Goal: Transaction & Acquisition: Purchase product/service

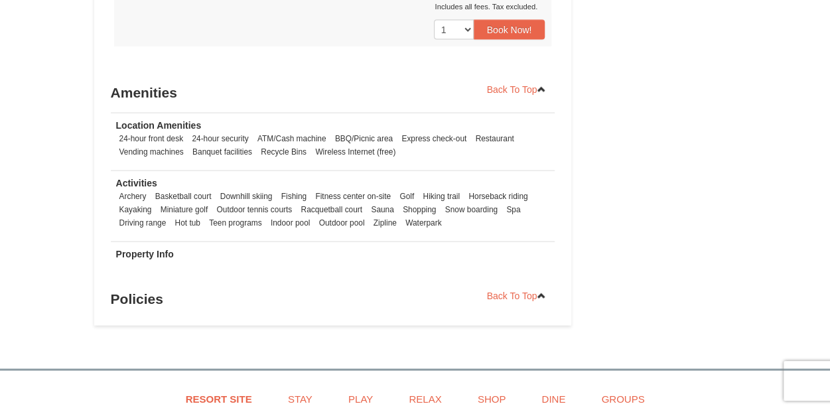
scroll to position [1274, 0]
click at [434, 165] on td "Location Amenities 24-hour front desk 24-hour security ATM/Cash machine BBQ/Pic…" at bounding box center [333, 142] width 445 height 58
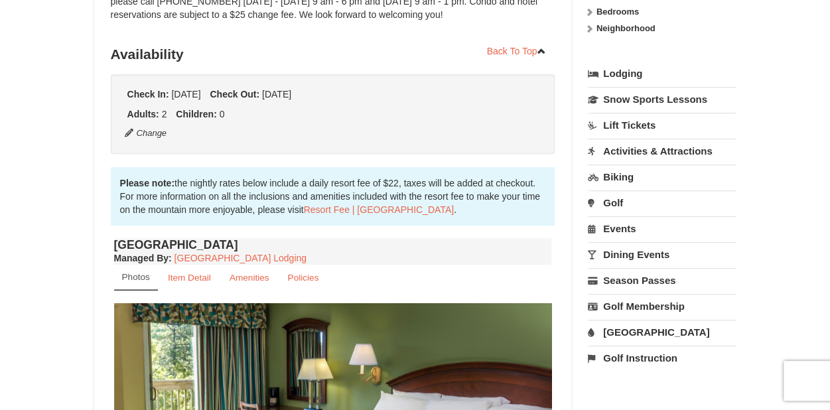
scroll to position [341, 0]
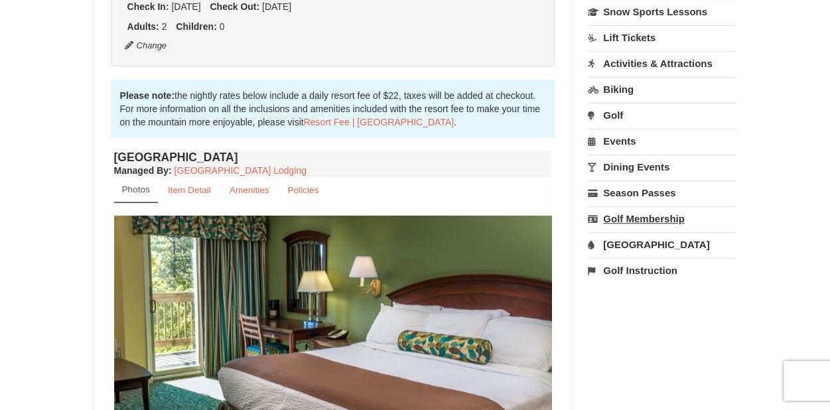
click at [657, 222] on link "Golf Membership" at bounding box center [662, 218] width 148 height 25
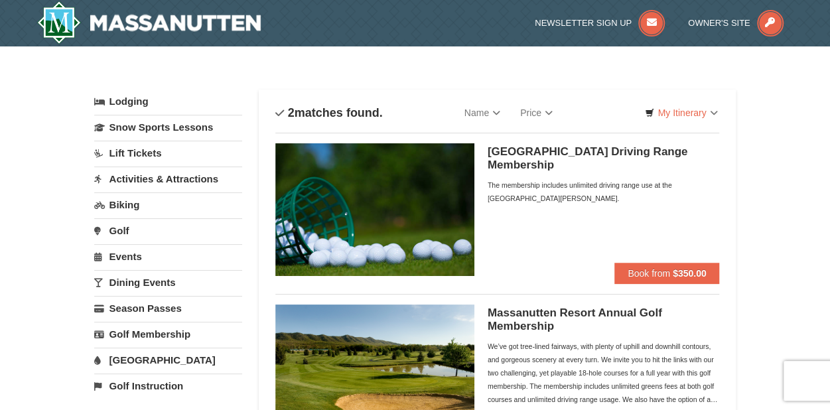
click at [117, 229] on link "Golf" at bounding box center [168, 230] width 148 height 25
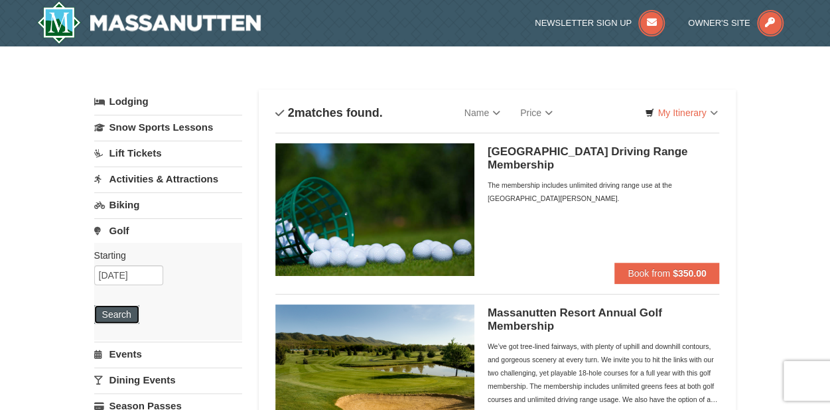
click at [114, 313] on button "Search" at bounding box center [116, 314] width 45 height 19
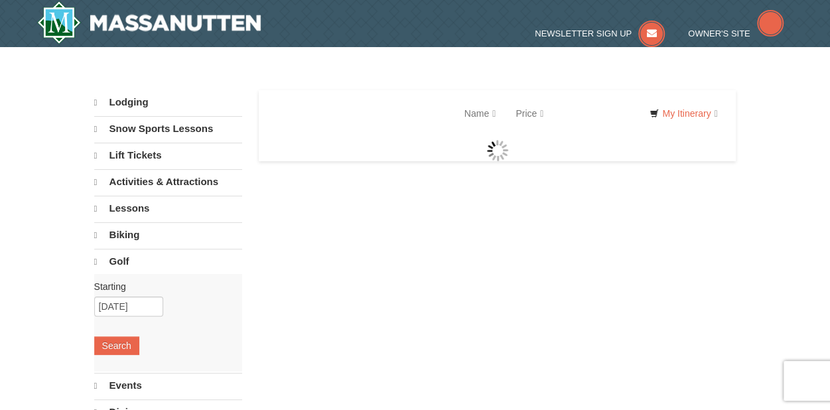
select select "9"
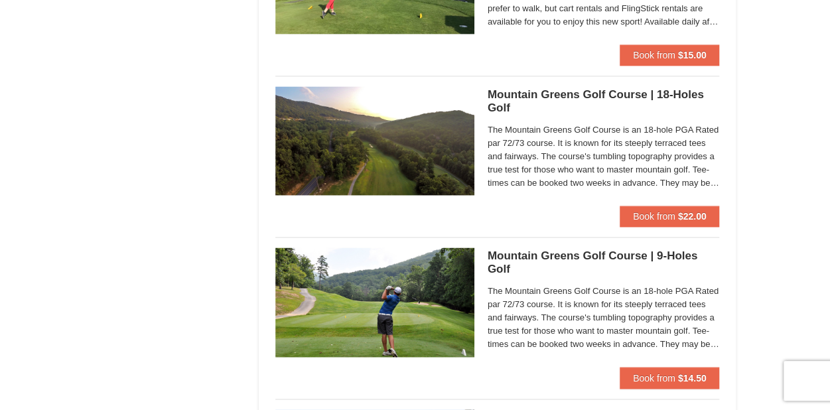
scroll to position [876, 0]
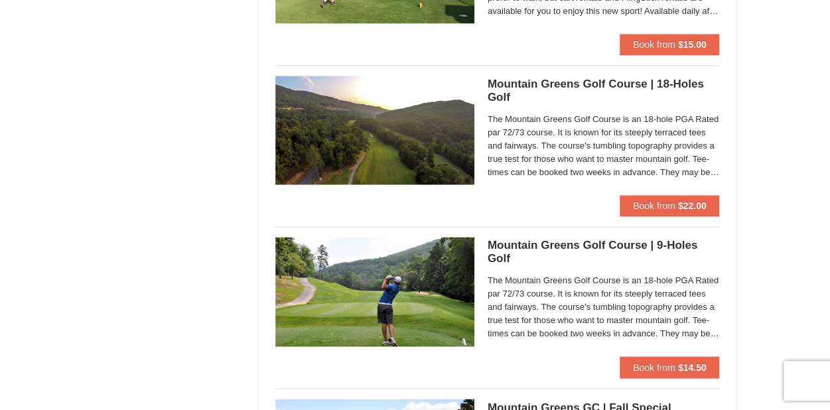
click at [566, 186] on div "Mountain Greens Golf Course | 18-Holes Golf Mountain Greens Golf Course The Mou…" at bounding box center [604, 135] width 232 height 119
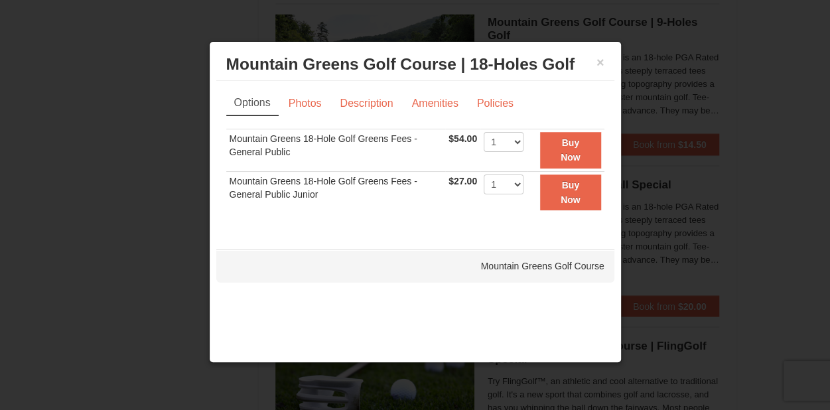
scroll to position [1099, 0]
click at [609, 66] on div "× Mountain Greens Golf Course | 18-Holes Golf Mountain Greens Golf Course" at bounding box center [415, 64] width 398 height 33
click at [599, 63] on button "×" at bounding box center [601, 62] width 8 height 13
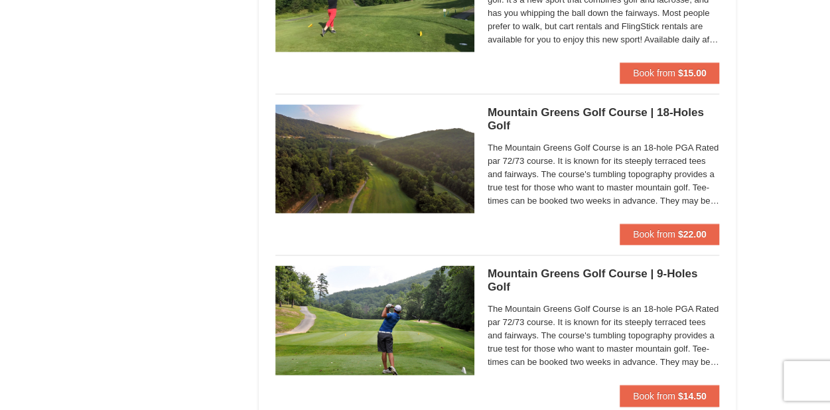
scroll to position [848, 0]
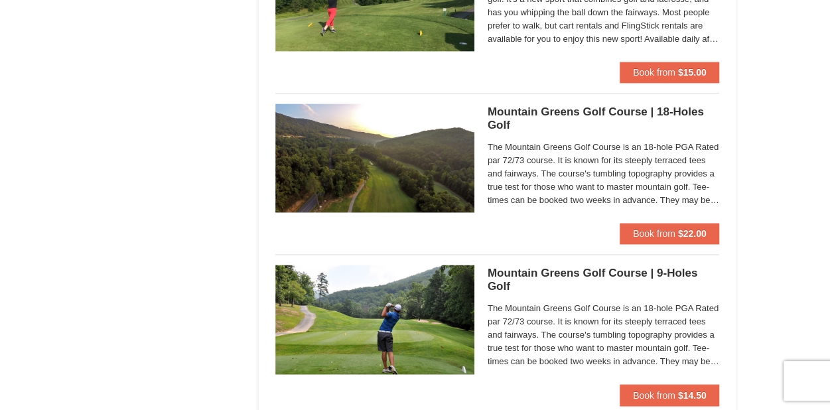
click at [380, 153] on img at bounding box center [374, 158] width 199 height 109
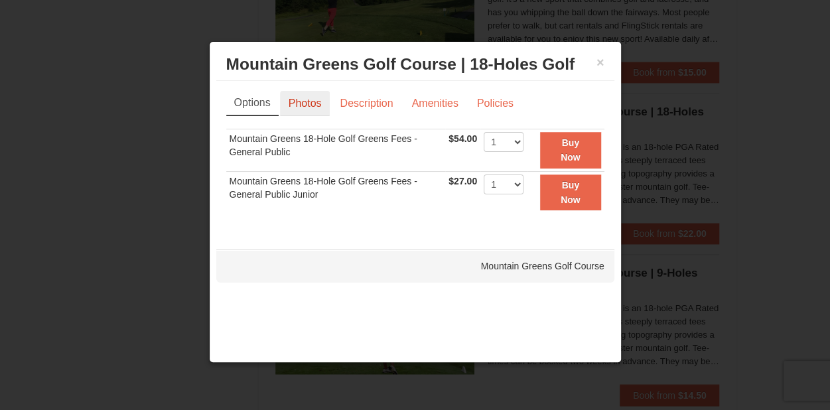
click at [293, 96] on link "Photos" at bounding box center [305, 103] width 50 height 25
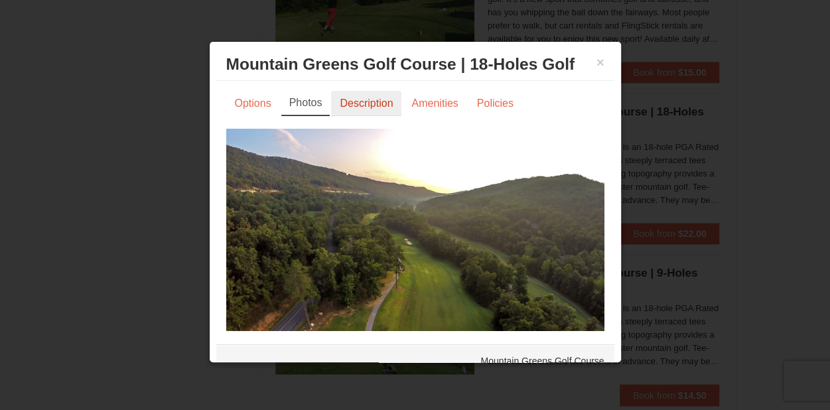
click at [382, 104] on link "Description" at bounding box center [366, 103] width 70 height 25
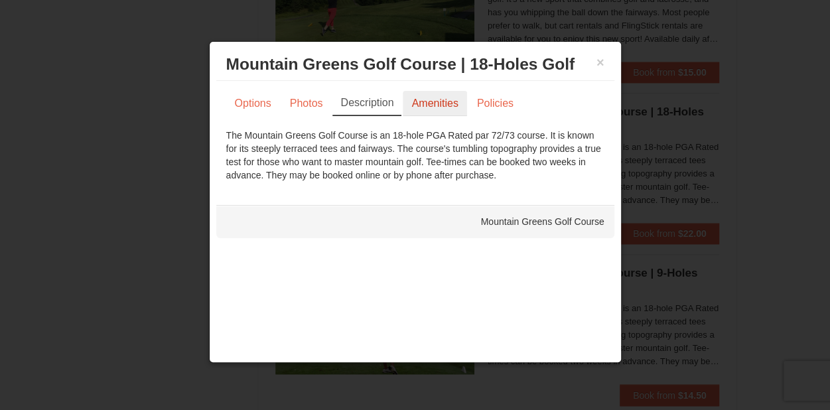
click at [442, 107] on link "Amenities" at bounding box center [435, 103] width 64 height 25
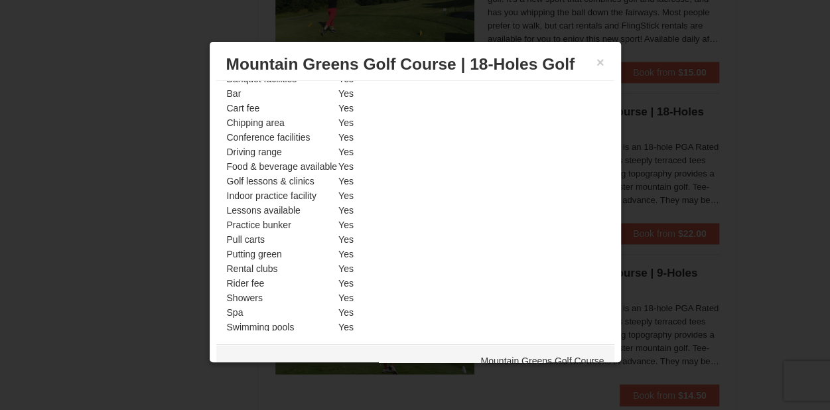
scroll to position [0, 0]
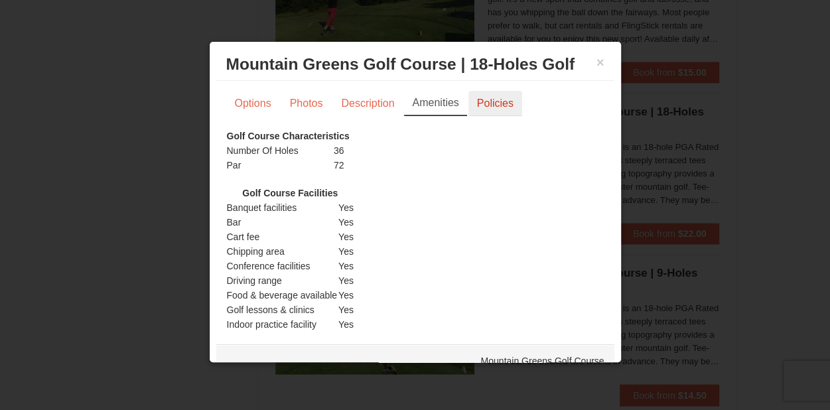
click at [498, 101] on link "Policies" at bounding box center [496, 103] width 54 height 25
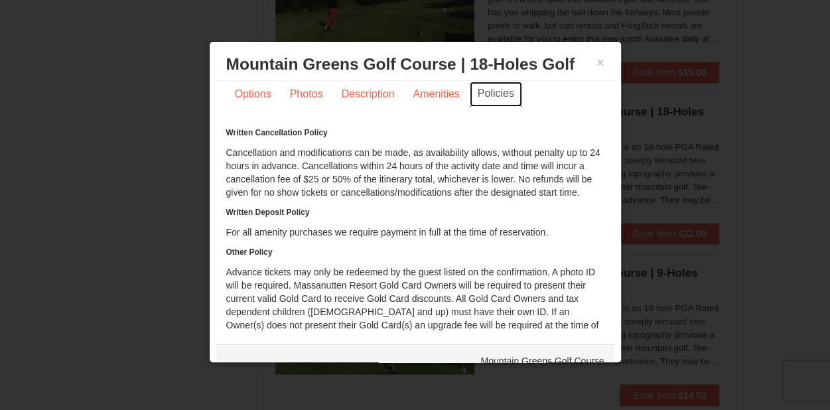
scroll to position [46, 0]
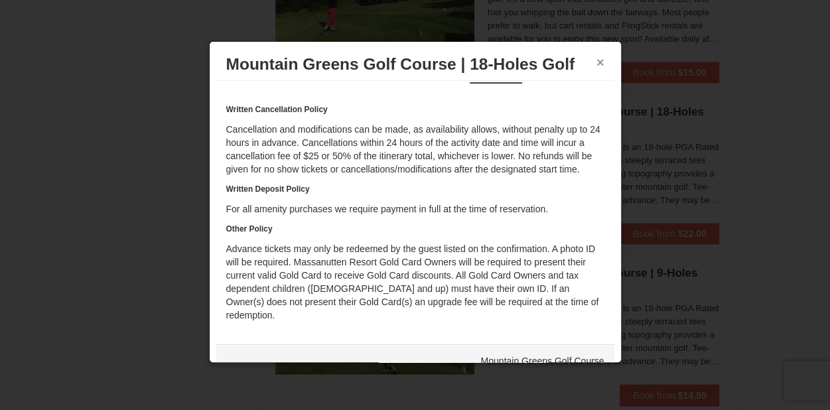
click at [597, 58] on button "×" at bounding box center [601, 62] width 8 height 13
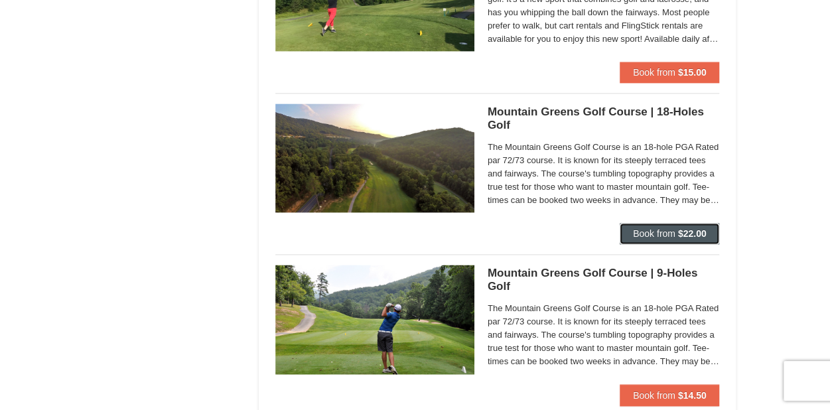
click at [668, 228] on span "Book from" at bounding box center [654, 233] width 42 height 11
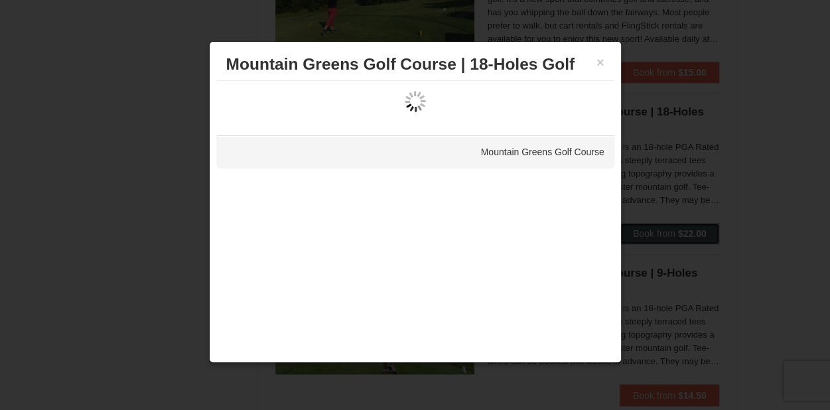
scroll to position [0, 0]
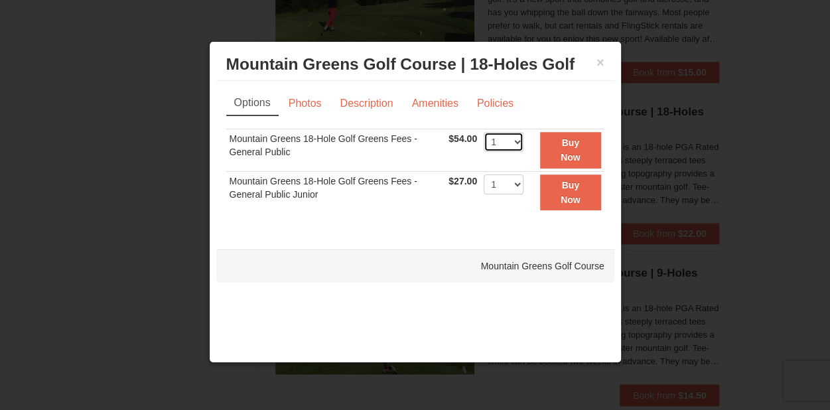
click at [520, 145] on select "1 2 3 4 5 6 7 8 9 10 11 12 13 14 15 16 17 18 19 20" at bounding box center [504, 142] width 40 height 20
select select "2"
click at [484, 132] on select "1 2 3 4 5 6 7 8 9 10 11 12 13 14 15 16 17 18 19 20" at bounding box center [504, 142] width 40 height 20
click at [550, 153] on button "Buy Now" at bounding box center [570, 150] width 61 height 37
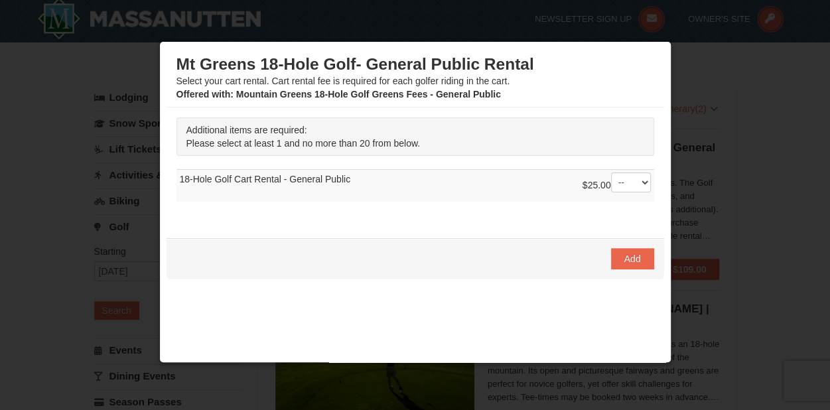
scroll to position [7, 0]
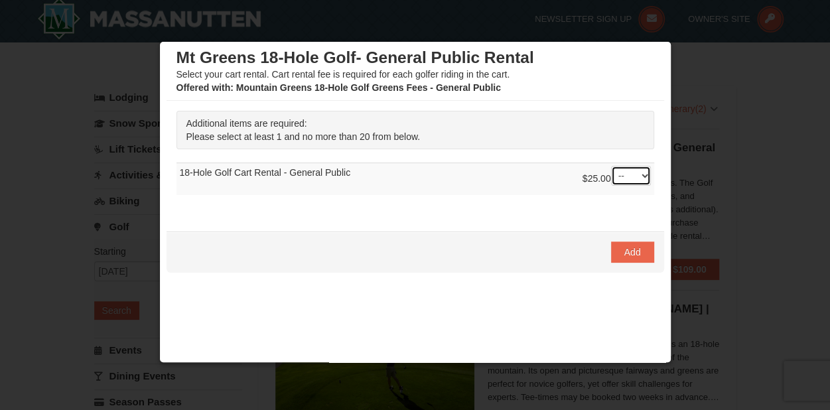
click at [620, 175] on select "-- 01 02 03 04 05 06 07 08" at bounding box center [631, 176] width 40 height 20
select select "1"
click at [611, 166] on select "-- 01 02 03 04 05 06 07 08" at bounding box center [631, 176] width 40 height 20
click at [625, 253] on span "Add" at bounding box center [633, 252] width 17 height 11
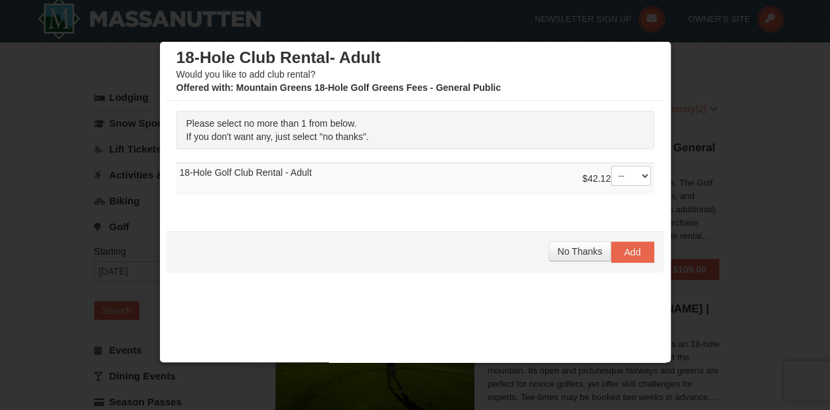
click at [219, 96] on div "18-Hole Club Rental- Adult Would you like to add club rental? Offered with : Mo…" at bounding box center [416, 71] width 498 height 59
click at [220, 94] on div "Offered with : Mountain Greens 18-Hole Golf Greens Fees - General Public" at bounding box center [416, 87] width 478 height 13
click at [191, 173] on td "$42.12 -- 01 18-Hole Golf Club Rental - Adult" at bounding box center [416, 179] width 478 height 33
drag, startPoint x: 191, startPoint y: 173, endPoint x: 345, endPoint y: 156, distance: 155.0
click at [356, 174] on td "$42.12 -- 01 18-Hole Golf Club Rental - Adult" at bounding box center [416, 179] width 478 height 33
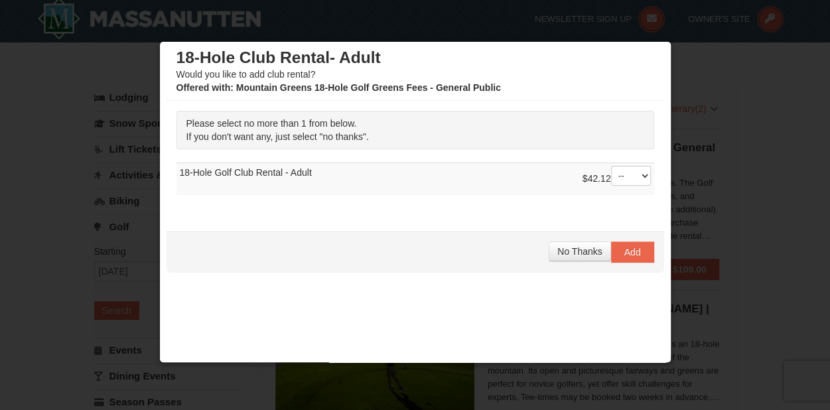
click at [343, 168] on td "$42.12 -- 01 18-Hole Golf Club Rental - Adult" at bounding box center [416, 179] width 478 height 33
click at [617, 183] on select "-- 01" at bounding box center [631, 176] width 40 height 20
select select "1"
click at [611, 166] on select "-- 01" at bounding box center [631, 176] width 40 height 20
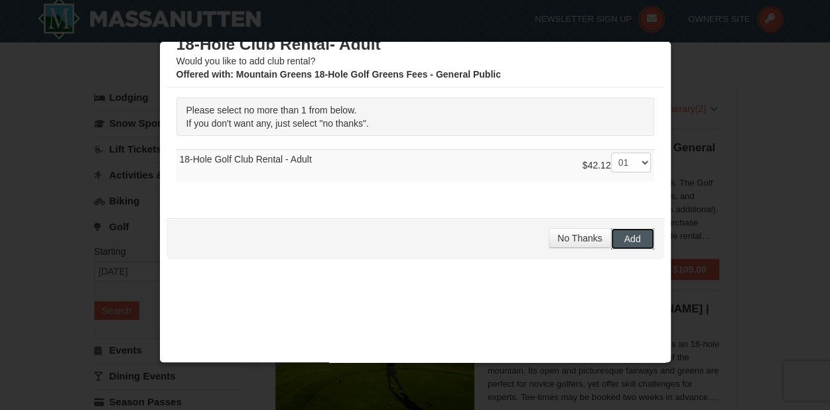
click at [633, 239] on button "Add" at bounding box center [632, 238] width 43 height 21
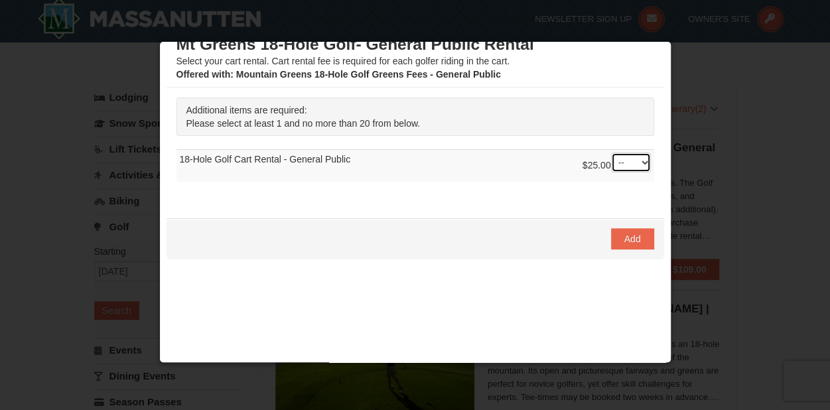
click at [619, 159] on select "-- 01 02 03 04 05 06 07 08" at bounding box center [631, 163] width 40 height 20
select select "1"
click at [611, 153] on select "-- 01 02 03 04 05 06 07 08" at bounding box center [631, 163] width 40 height 20
click at [625, 236] on span "Add" at bounding box center [633, 239] width 17 height 11
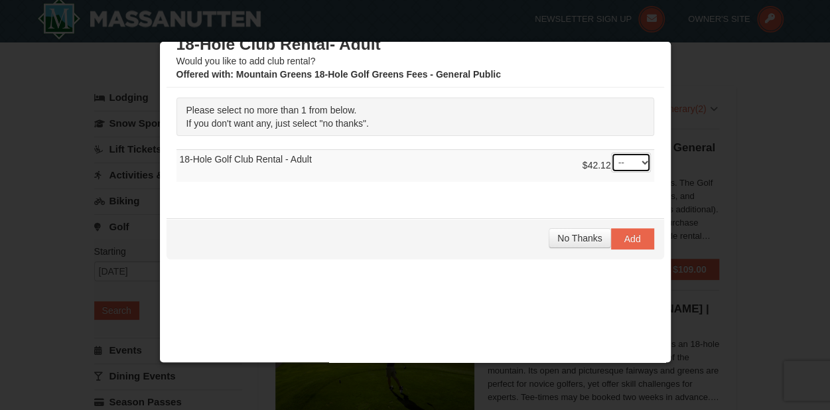
click at [620, 160] on select "-- 01" at bounding box center [631, 163] width 40 height 20
select select "1"
click at [611, 153] on select "-- 01" at bounding box center [631, 163] width 40 height 20
click at [625, 240] on span "Add" at bounding box center [633, 239] width 17 height 11
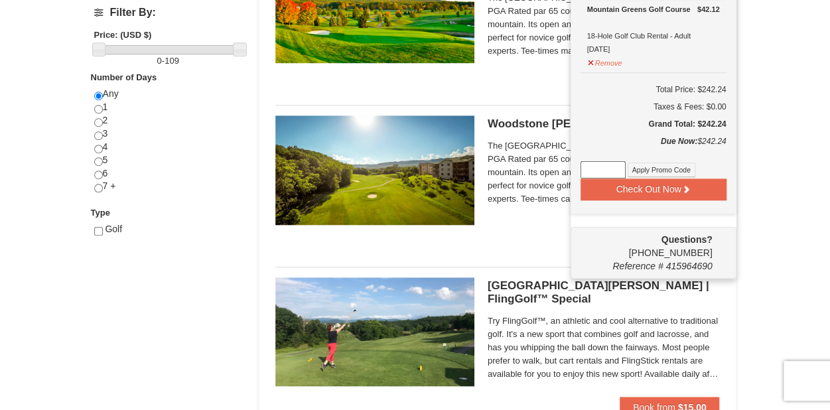
scroll to position [544, 0]
